Goal: Task Accomplishment & Management: Manage account settings

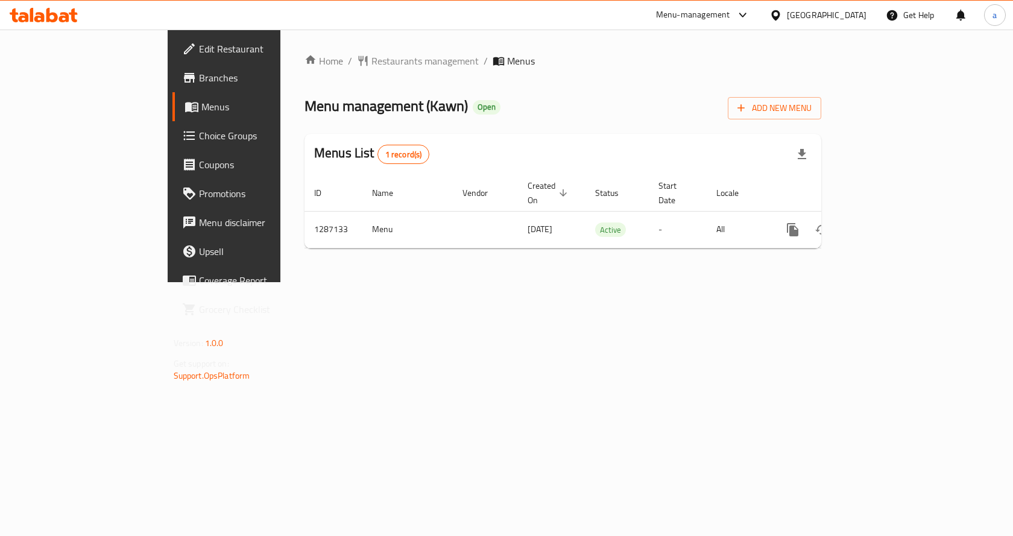
click at [199, 131] on span "Choice Groups" at bounding box center [263, 135] width 128 height 14
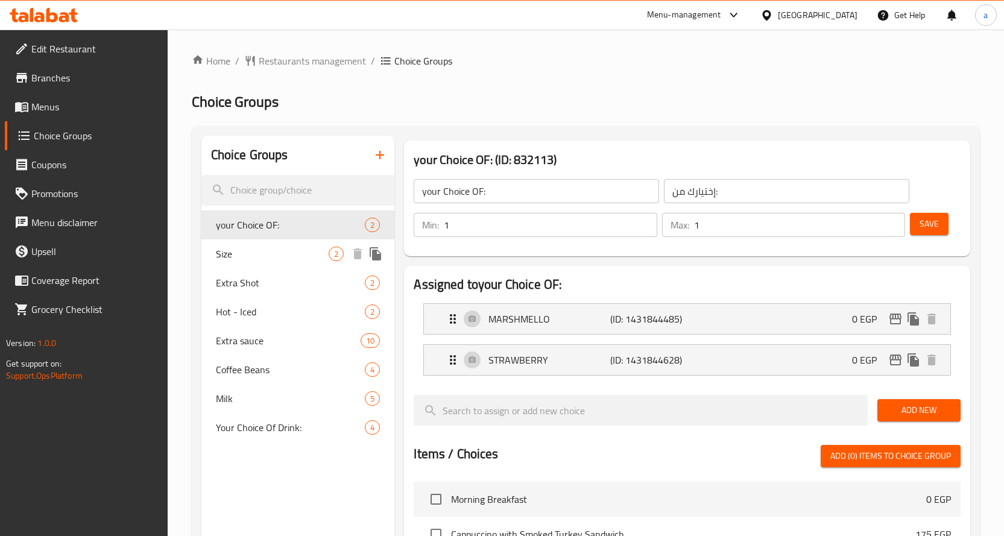
click at [239, 245] on div "Size 2" at bounding box center [298, 253] width 194 height 29
type input "Size"
type input "المقاس"
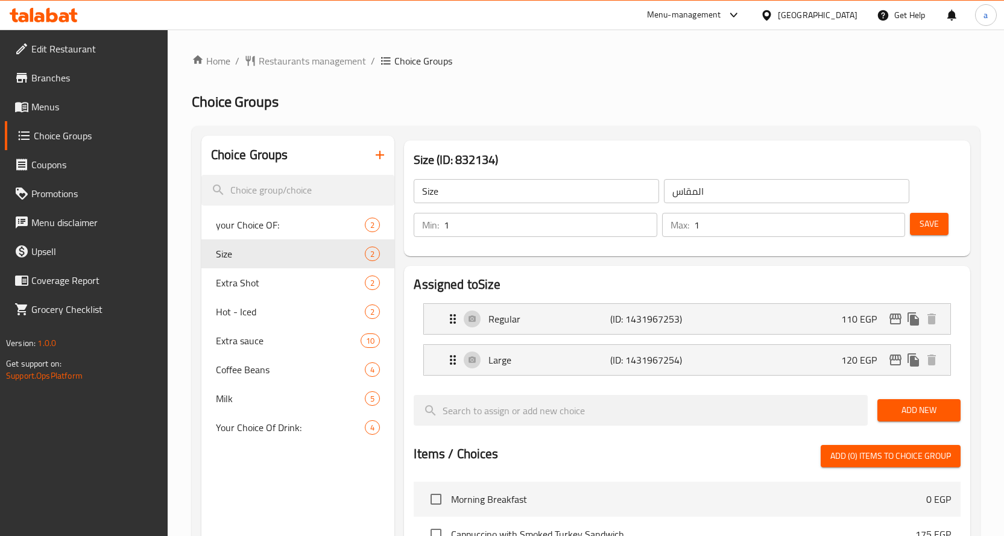
click at [514, 97] on h2 "Choice Groups" at bounding box center [586, 101] width 788 height 19
click at [502, 103] on h2 "Choice Groups" at bounding box center [586, 101] width 788 height 19
click at [325, 285] on span "Extra Shot" at bounding box center [272, 283] width 113 height 14
type input "Extra Shot"
type input "زيادة شوت"
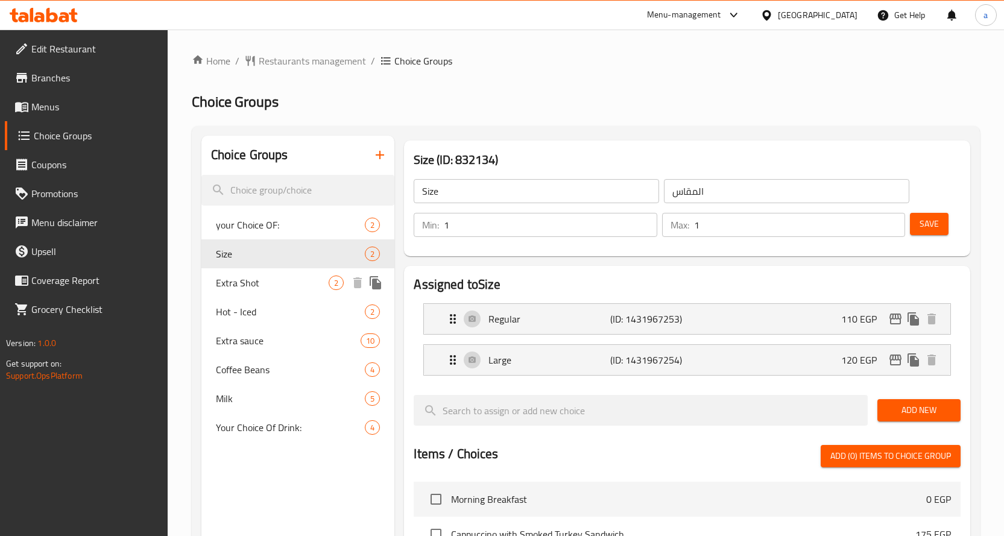
type input "0"
type input "2"
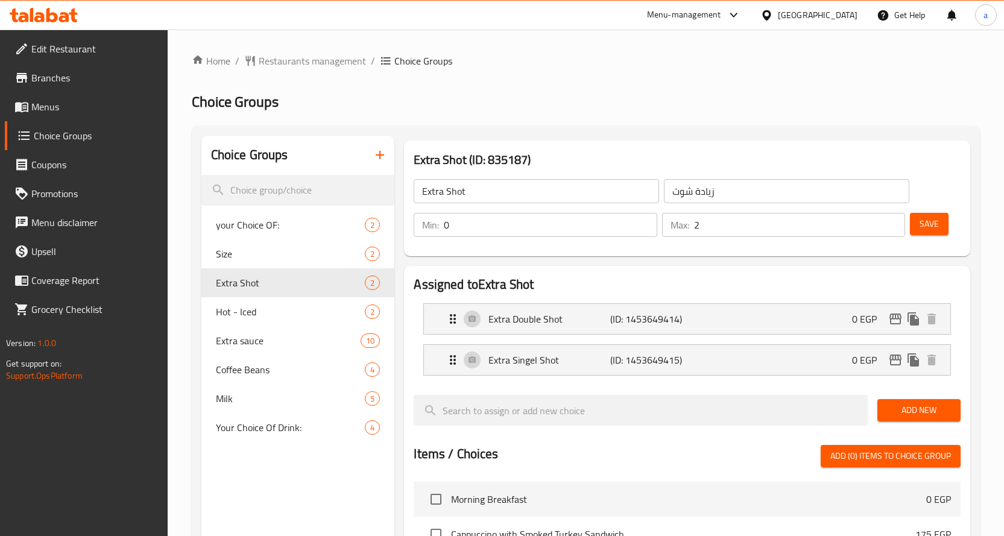
click at [570, 99] on h2 "Choice Groups" at bounding box center [586, 101] width 788 height 19
click at [491, 107] on h2 "Choice Groups" at bounding box center [586, 101] width 788 height 19
click at [277, 223] on span "your Choice OF:" at bounding box center [272, 225] width 113 height 14
type input "your Choice OF:"
type input "إختيارك من:"
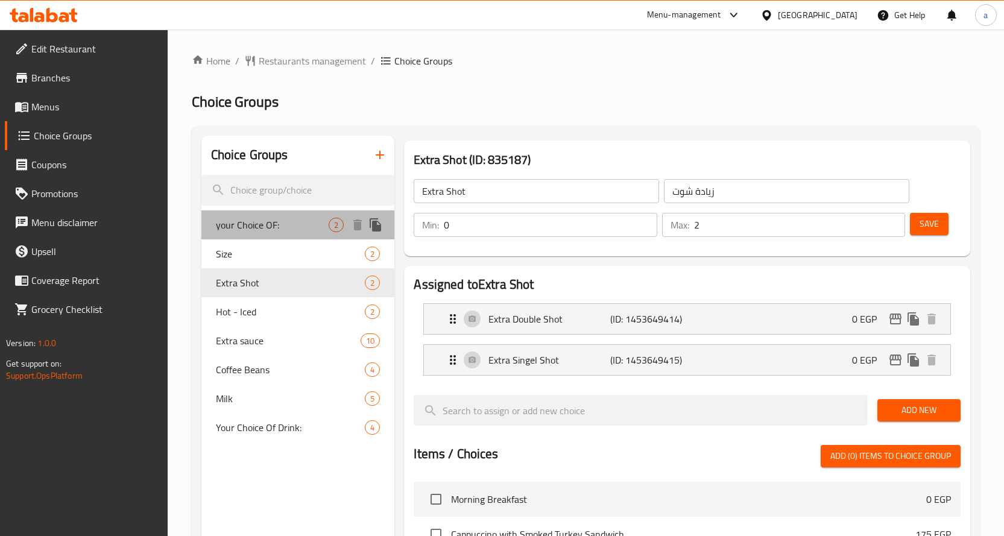
type input "1"
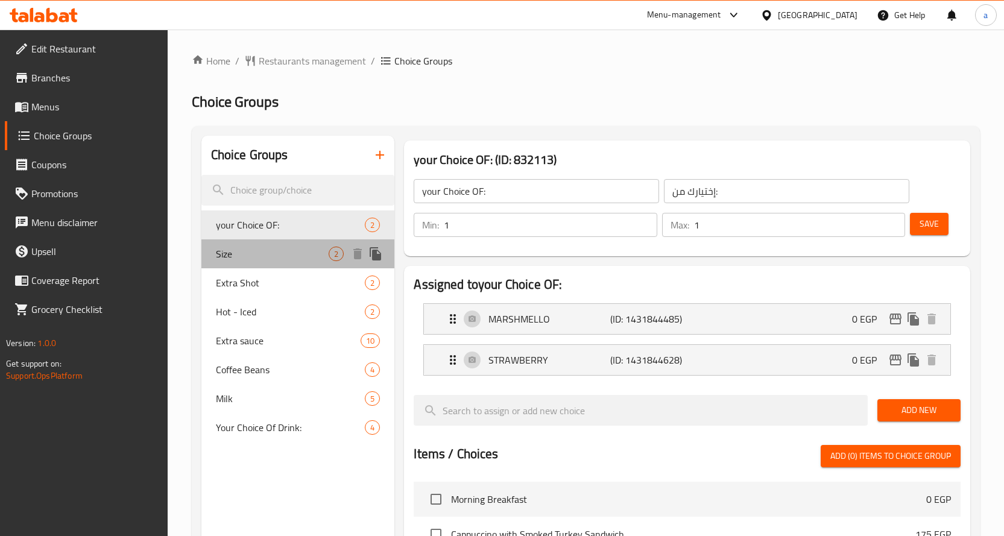
click at [270, 257] on span "Size" at bounding box center [272, 254] width 113 height 14
type input "Size"
type input "المقاس"
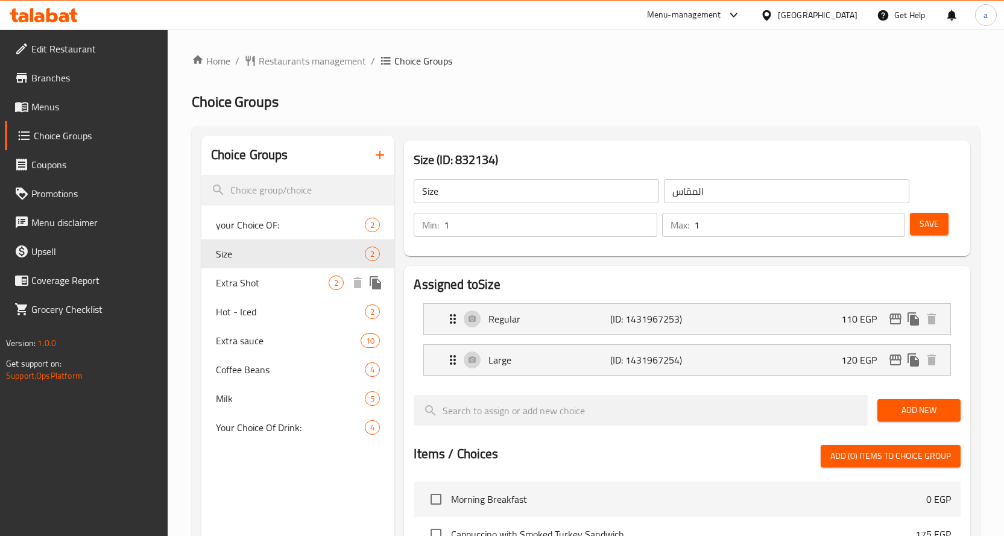
click at [266, 279] on span "Extra Shot" at bounding box center [272, 283] width 113 height 14
type input "Extra Shot"
type input "زيادة شوت"
type input "0"
type input "2"
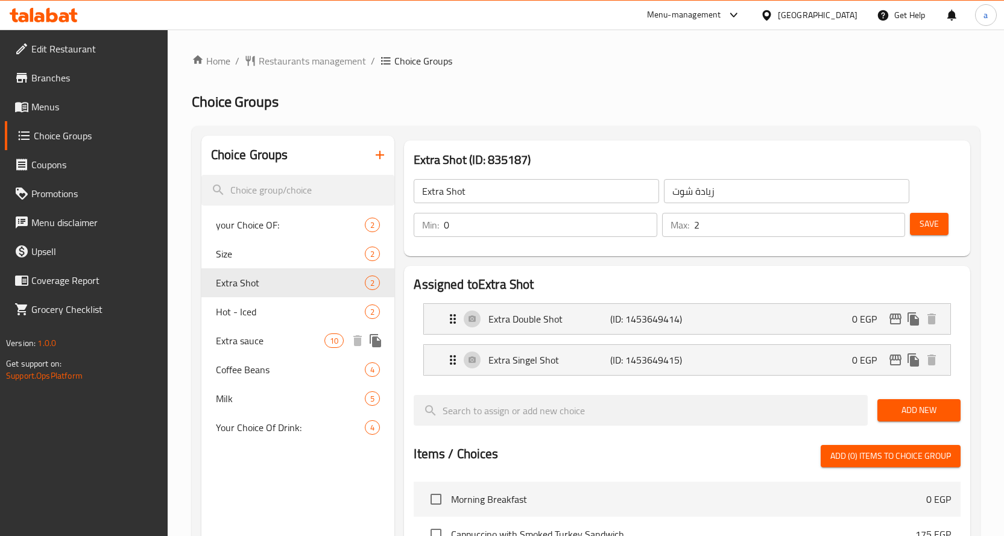
click at [271, 343] on span "Extra sauce" at bounding box center [270, 340] width 109 height 14
type input "Extra sauce"
type input "اضافة نكهة"
type input "8"
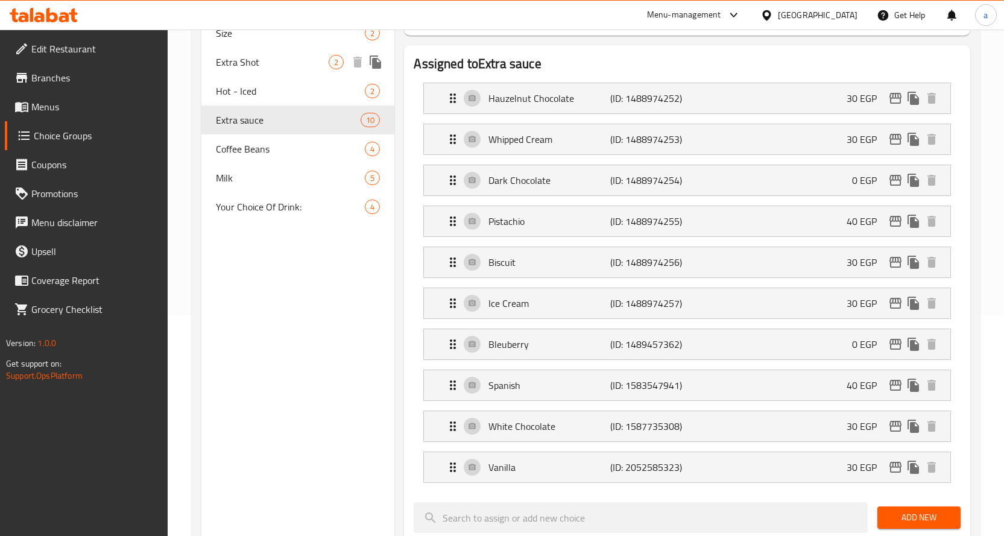
scroll to position [60, 0]
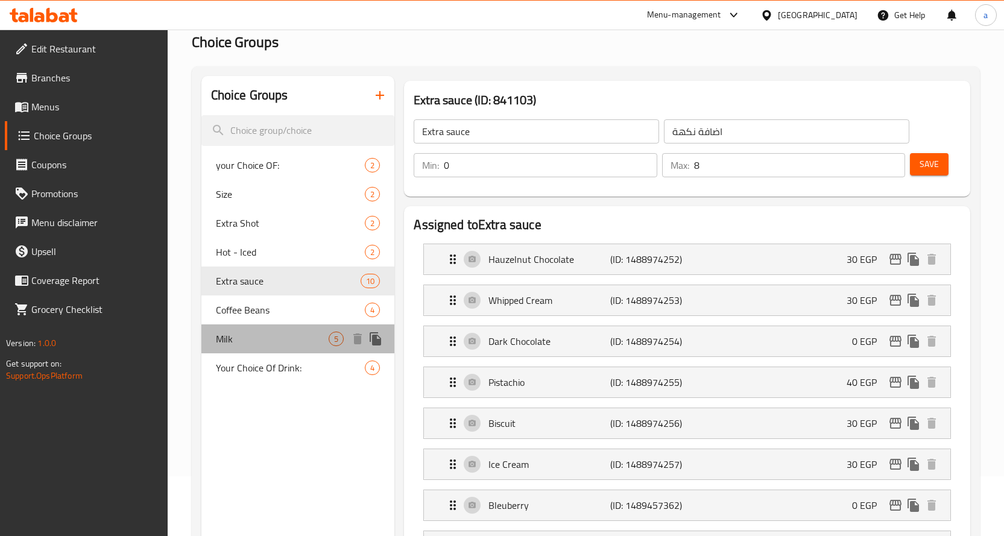
click at [250, 332] on span "Milk" at bounding box center [272, 339] width 113 height 14
type input "Milk"
type input "حليب"
type input "1"
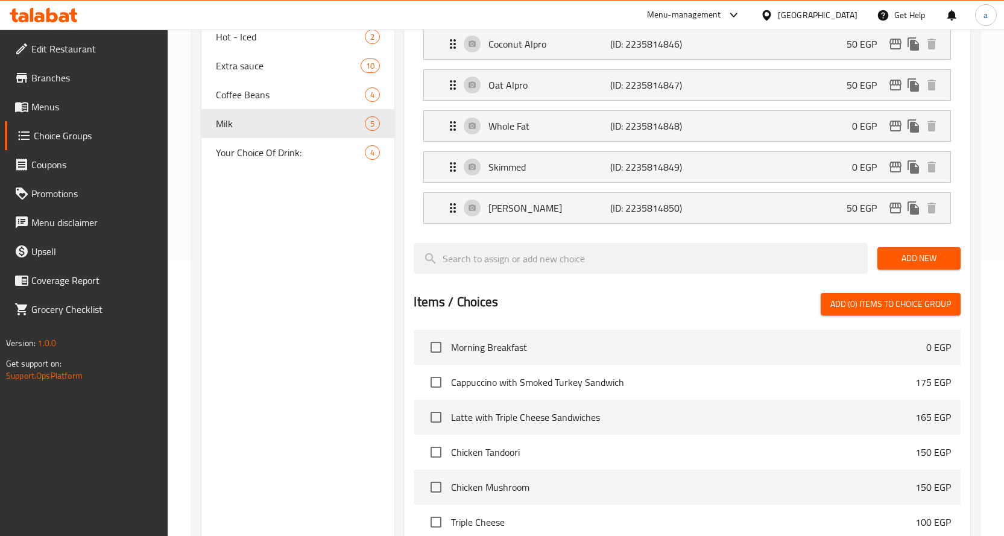
scroll to position [96, 0]
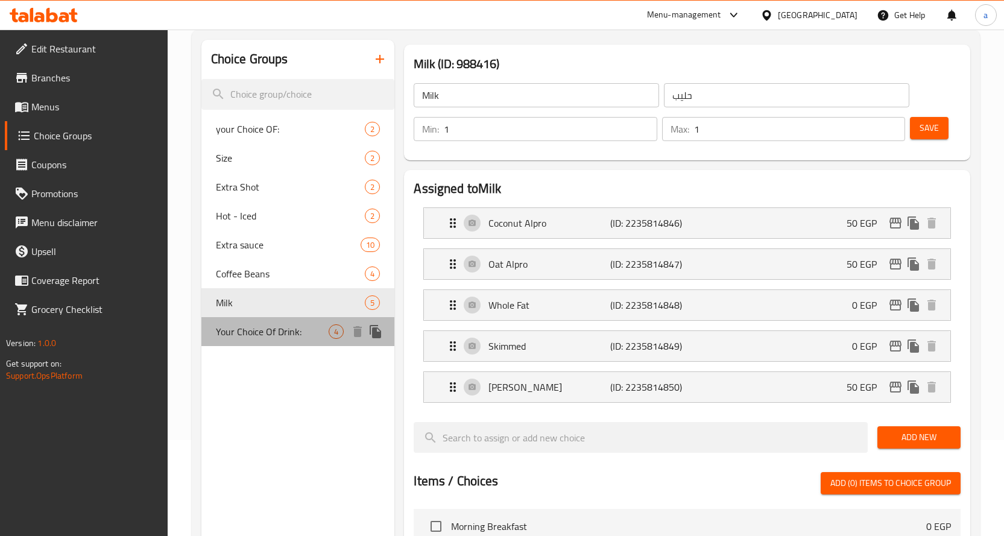
click at [300, 341] on div "Your Choice Of Drink: 4" at bounding box center [298, 331] width 194 height 29
type input "Your Choice Of Drink:"
type input "اختيارك للمشروب:"
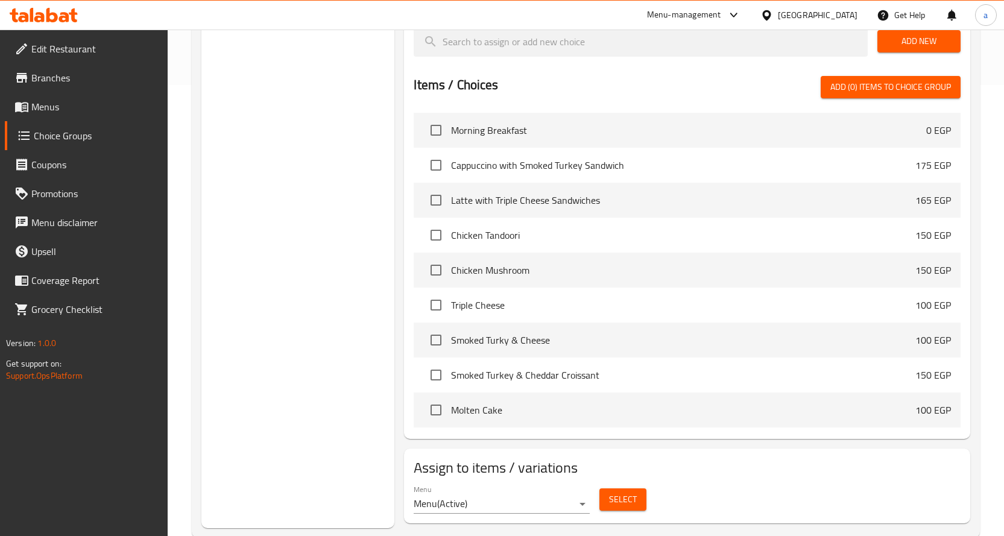
scroll to position [0, 0]
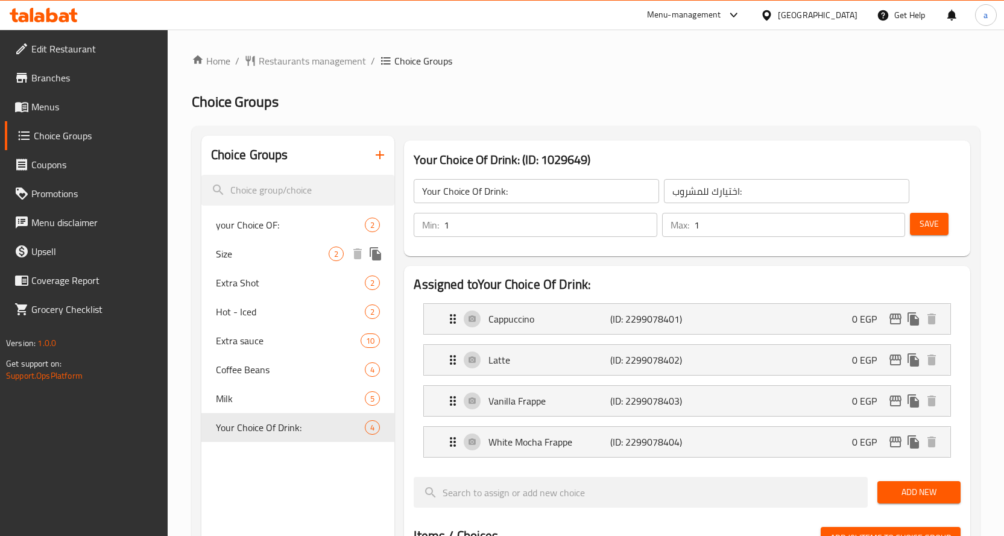
click at [299, 262] on div "Size 2" at bounding box center [298, 253] width 194 height 29
type input "Size"
type input "المقاس"
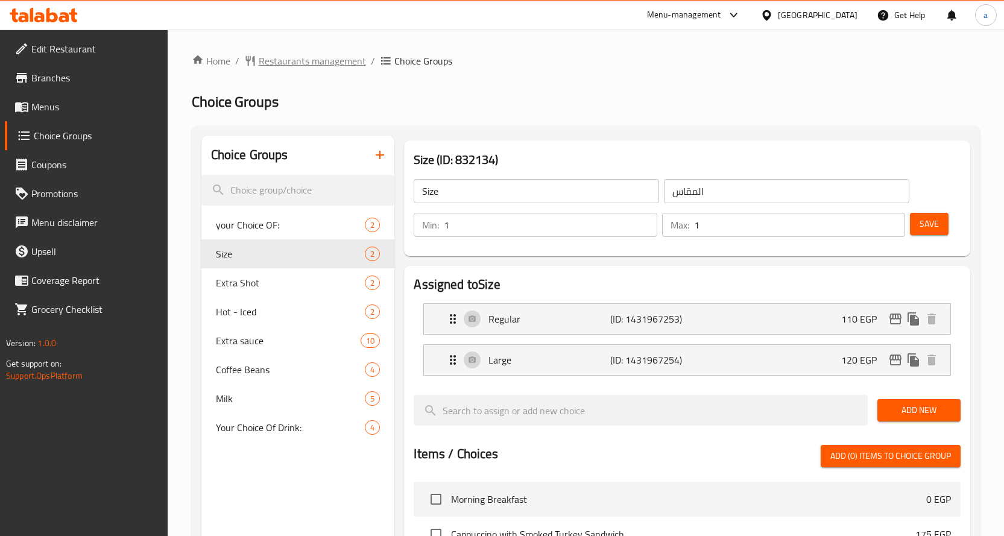
click at [309, 60] on span "Restaurants management" at bounding box center [312, 61] width 107 height 14
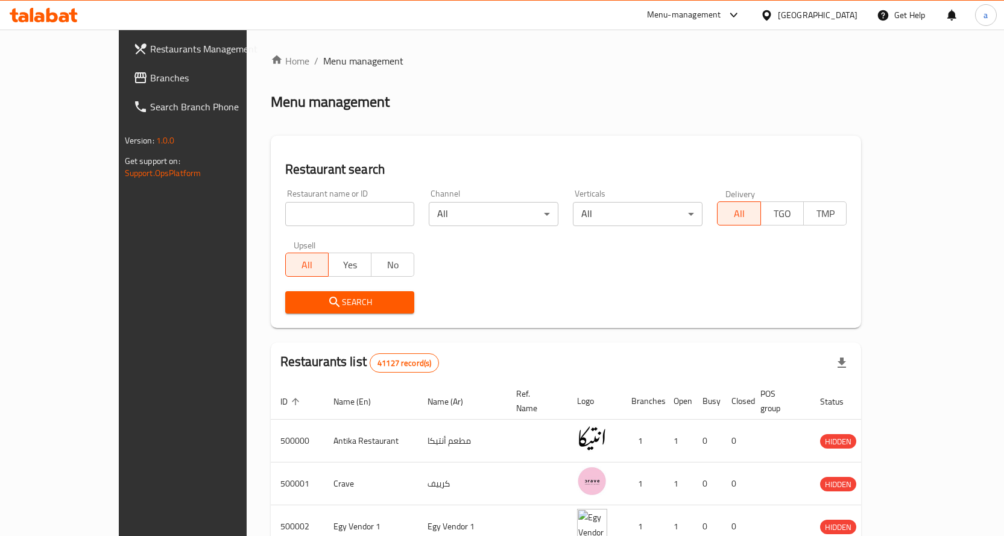
click at [98, 79] on div at bounding box center [502, 268] width 1004 height 536
click at [150, 79] on span "Branches" at bounding box center [213, 78] width 127 height 14
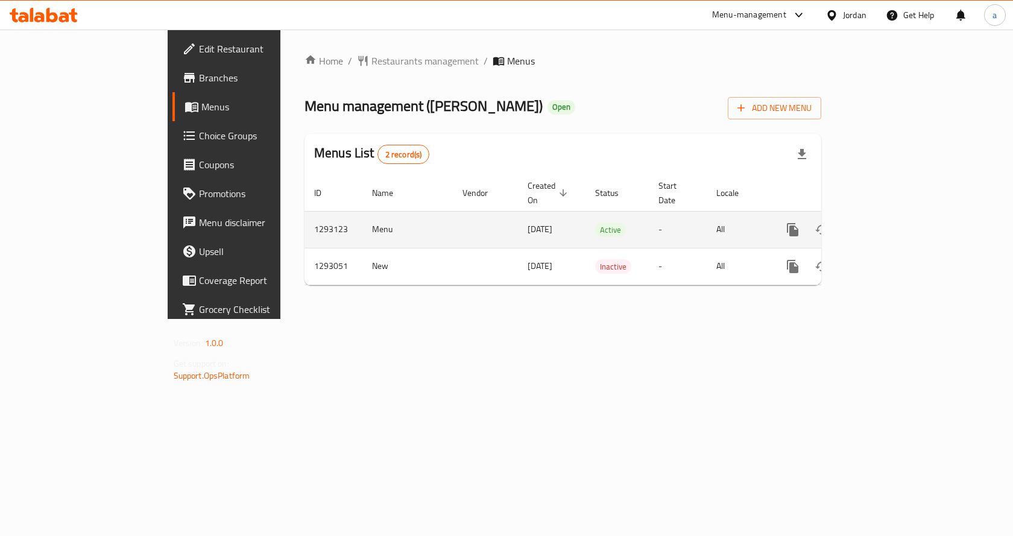
click at [887, 223] on icon "enhanced table" at bounding box center [880, 230] width 14 height 14
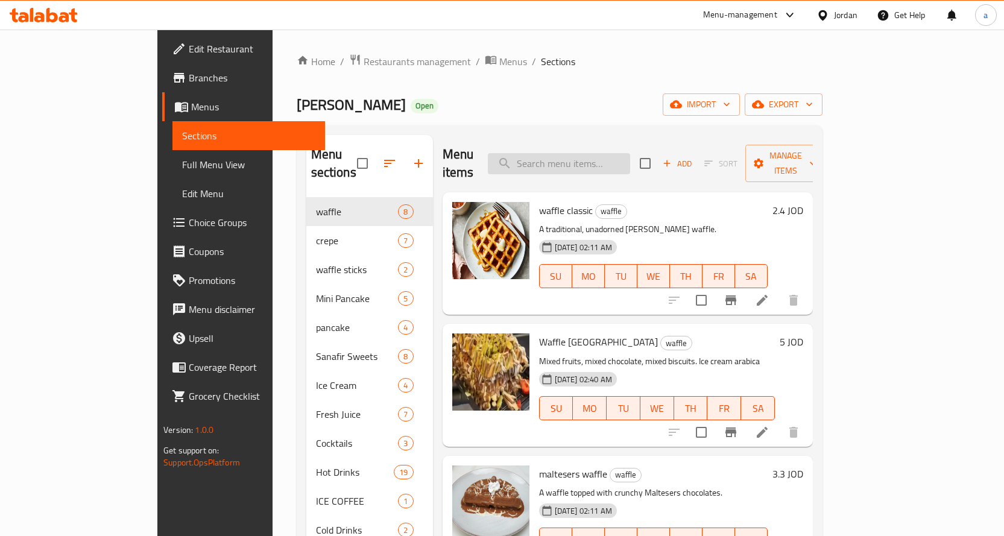
click at [595, 156] on input "search" at bounding box center [559, 163] width 142 height 21
paste input "[PERSON_NAME]"
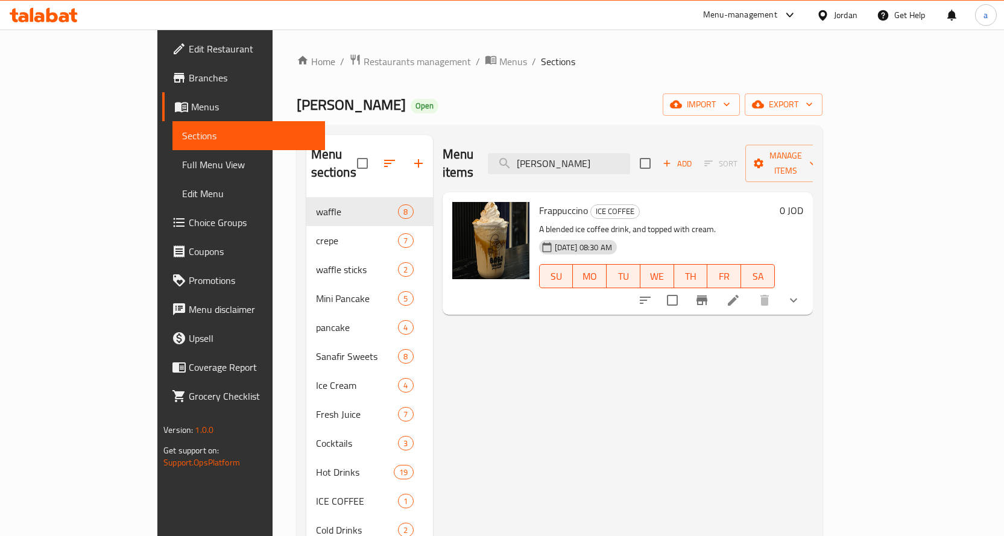
type input "[PERSON_NAME]"
click at [750, 289] on li at bounding box center [733, 300] width 34 height 22
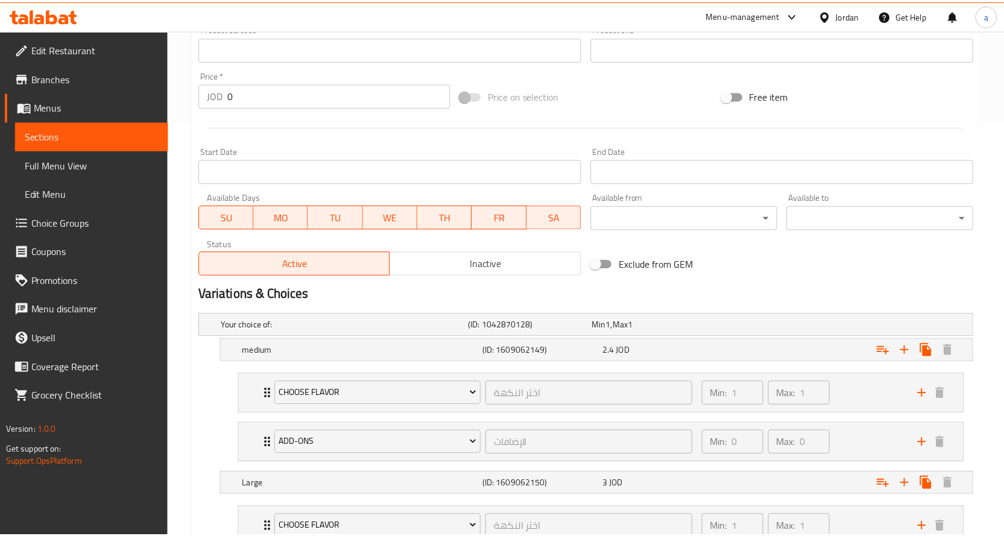
scroll to position [593, 0]
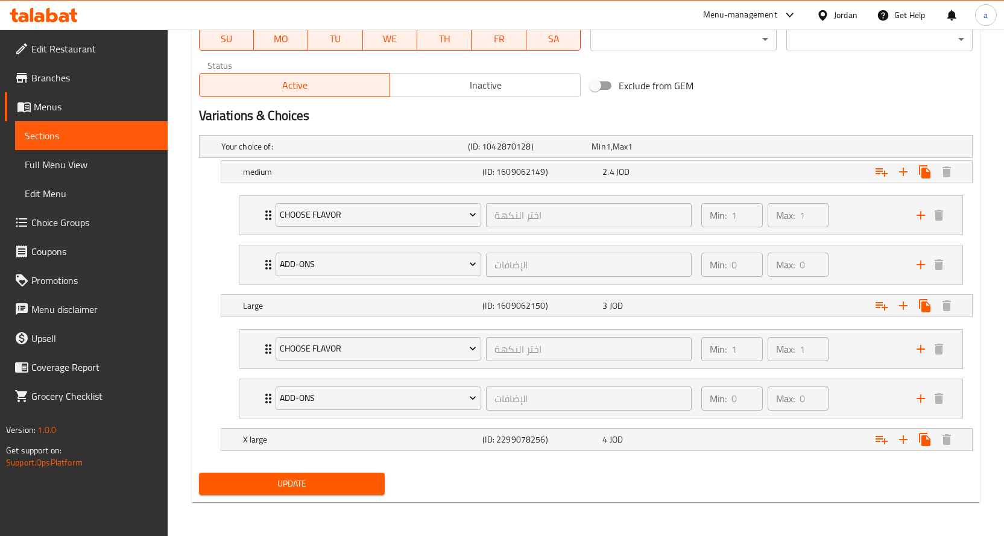
click at [625, 487] on div "Update" at bounding box center [585, 484] width 783 height 32
